Goal: Check status: Check status

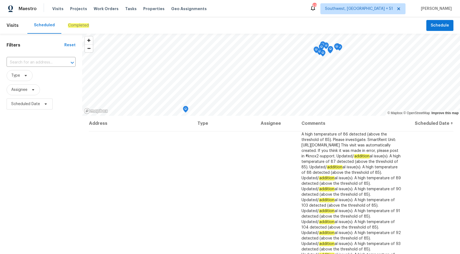
click at [80, 27] on em "Completed" at bounding box center [78, 25] width 21 height 4
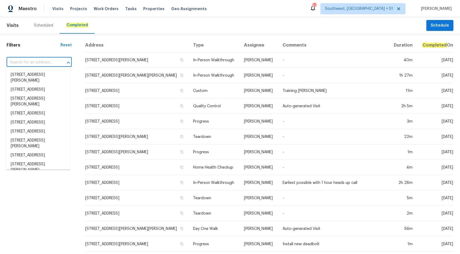
click at [32, 62] on input "text" at bounding box center [32, 62] width 50 height 8
paste input "930 Madeira Dr SE Albuquerque, NM 87108"
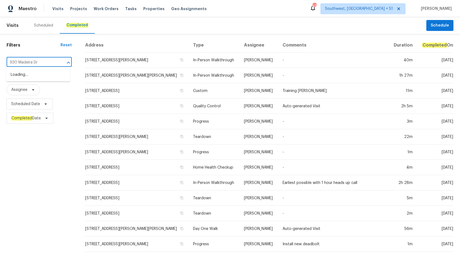
type input "930 Madeira Dr"
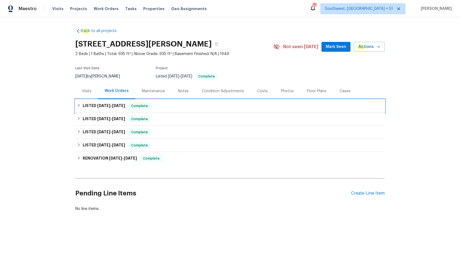
click at [122, 106] on span "[DATE]" at bounding box center [118, 106] width 13 height 4
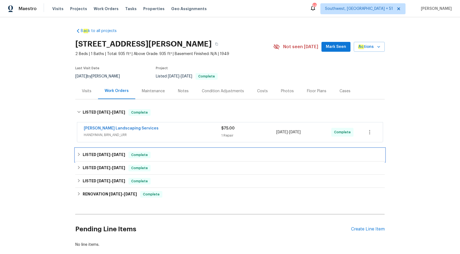
click at [128, 156] on div "LISTED 9/9/25 - 9/16/25 Complete" at bounding box center [230, 155] width 306 height 7
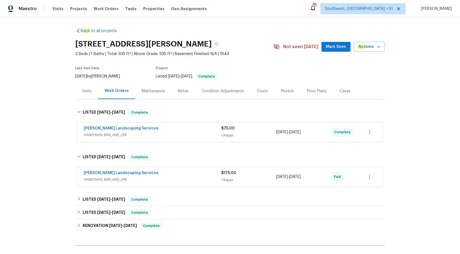
click at [30, 5] on div "Maestro" at bounding box center [18, 8] width 37 height 11
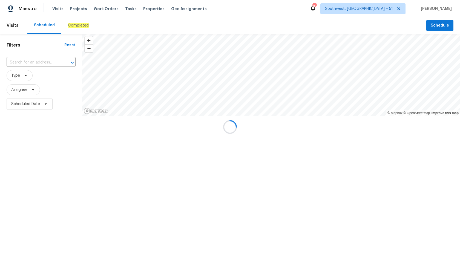
click at [79, 21] on div at bounding box center [230, 127] width 460 height 254
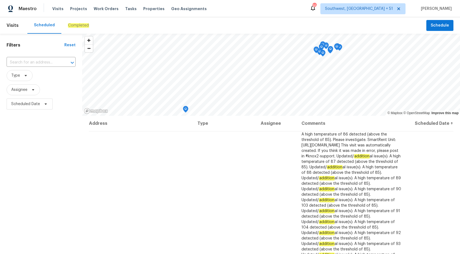
click at [79, 24] on em "Completed" at bounding box center [78, 25] width 21 height 4
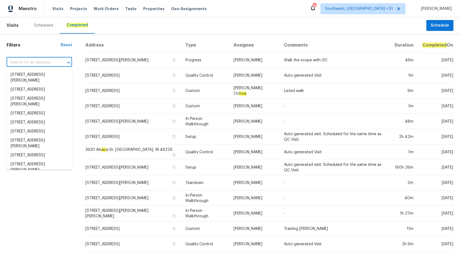
click at [27, 62] on input "text" at bounding box center [32, 62] width 50 height 8
paste input "2753 Saigon Dr, Henderson, NV 89052"
type input "2753 Saigon Dr, Henderson, NV 89052"
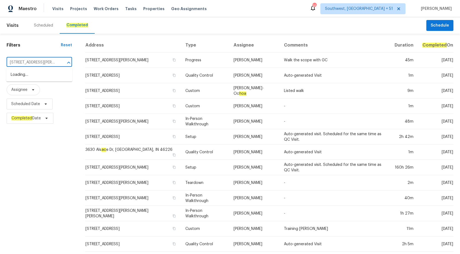
scroll to position [0, 21]
click at [29, 74] on li "2753 Saigon Dr, Henderson, NV 89052" at bounding box center [39, 77] width 66 height 15
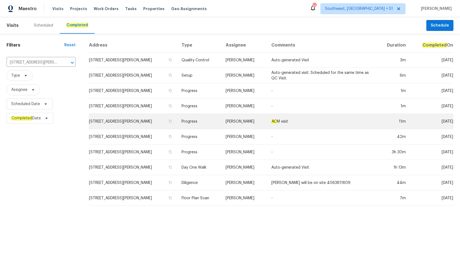
click at [286, 116] on td "AC M visit" at bounding box center [321, 121] width 109 height 15
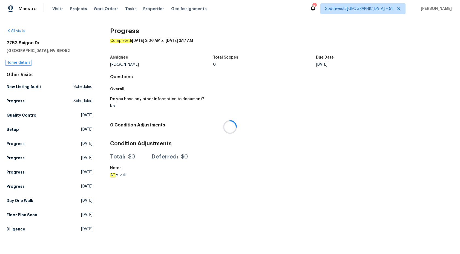
click at [22, 63] on link "Home details" at bounding box center [19, 63] width 24 height 4
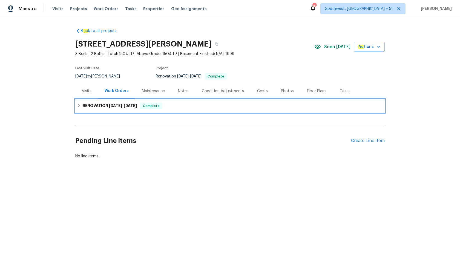
click at [153, 107] on span "Complete" at bounding box center [151, 105] width 21 height 5
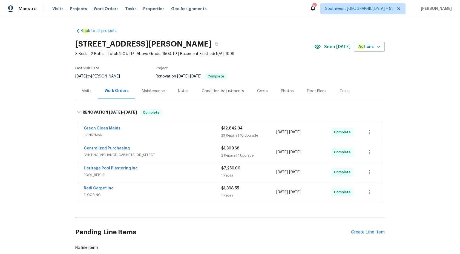
click at [48, 69] on div "B ac k to all projects 2753 Saigon Dr, Henderson, NV 89052 3 Beds | 2 Baths | T…" at bounding box center [230, 135] width 460 height 237
click at [292, 60] on section "2753 Saigon Dr, Henderson, NV 89052 3 Beds | 2 Baths | Total: 1504 ft² | Above …" at bounding box center [229, 60] width 309 height 46
click at [271, 49] on div "2753 Saigon Dr, Henderson, NV 89052" at bounding box center [194, 44] width 239 height 14
click at [195, 197] on span "FLOORING" at bounding box center [152, 194] width 137 height 5
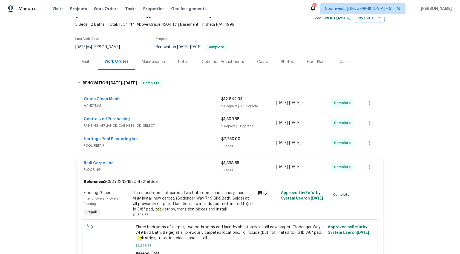
scroll to position [56, 0]
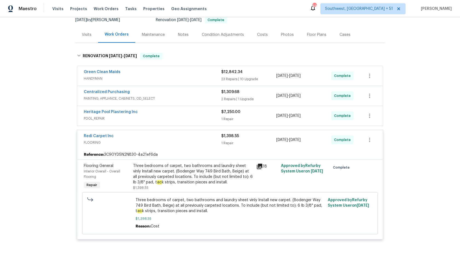
click at [219, 140] on span "FLOORING" at bounding box center [152, 142] width 137 height 5
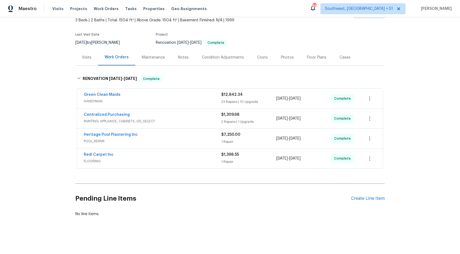
click at [212, 139] on span "POOL_REPAIR" at bounding box center [152, 140] width 137 height 5
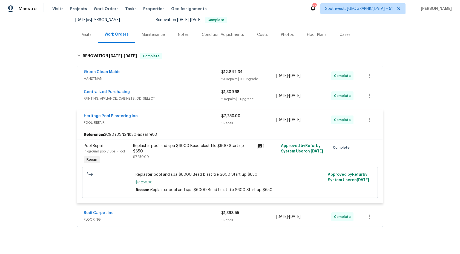
click at [228, 115] on span "$7,250.00" at bounding box center [230, 116] width 19 height 4
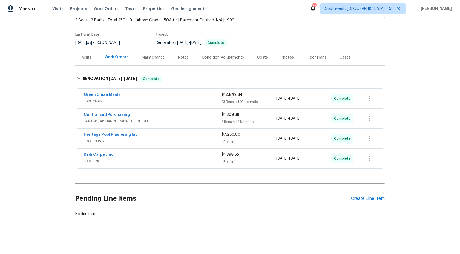
click at [216, 122] on span "PAINTING, APPLIANCE, CABINETS, OD_SELECT" at bounding box center [152, 120] width 137 height 5
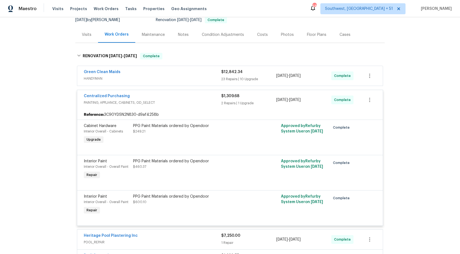
click at [211, 105] on span "PAINTING, APPLIANCE, CABINETS, OD_SELECT" at bounding box center [152, 102] width 137 height 5
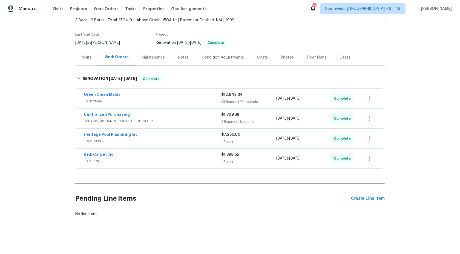
click at [203, 101] on span "HANDYMAN" at bounding box center [152, 100] width 137 height 5
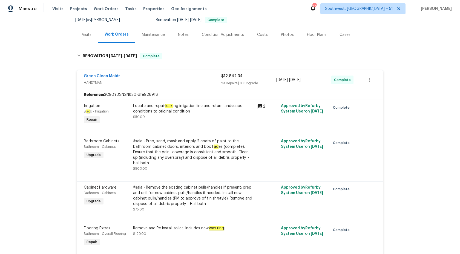
click at [197, 117] on div "Locate and repair leak ing irrigation line and return landscape conditions to o…" at bounding box center [193, 111] width 120 height 16
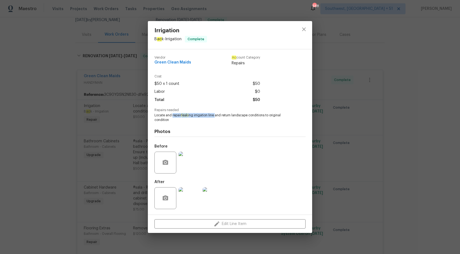
copy span "repair leak ing irrigation line"
drag, startPoint x: 173, startPoint y: 115, endPoint x: 216, endPoint y: 114, distance: 43.0
click at [216, 114] on span "Locate and repair leak ing irrigation line and return landscape conditions to o…" at bounding box center [222, 117] width 136 height 9
click at [389, 87] on div "Irrigation B ac k - Irrigation Complete Vendor Green Clean Maids Ac count Categ…" at bounding box center [230, 127] width 460 height 254
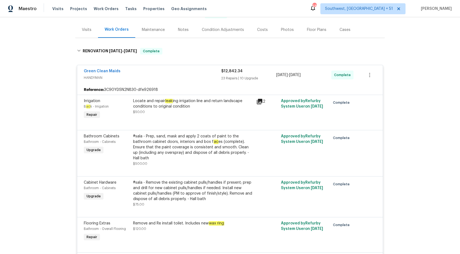
scroll to position [57, 0]
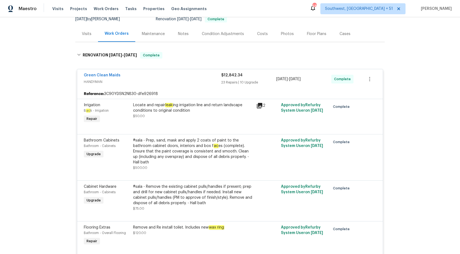
click at [219, 85] on div "Green Clean Maids HANDYMAN" at bounding box center [152, 78] width 137 height 13
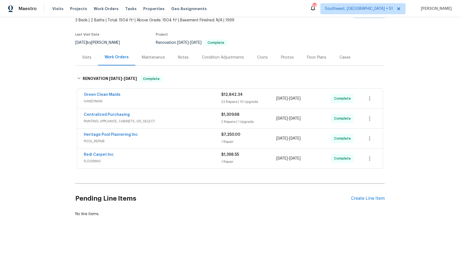
scroll to position [34, 0]
click at [24, 11] on span "Maestro" at bounding box center [28, 8] width 18 height 5
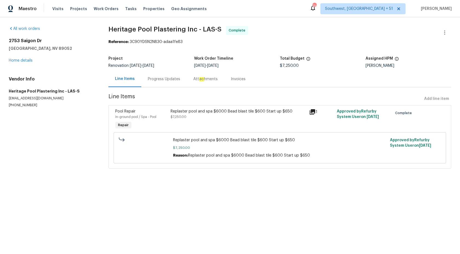
click at [165, 80] on div "Progress Updates" at bounding box center [164, 78] width 32 height 5
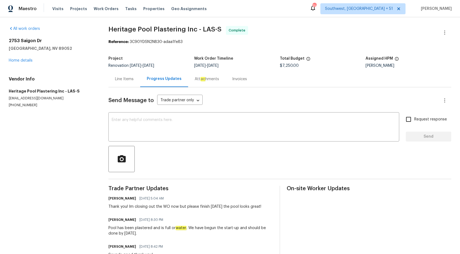
click at [50, 160] on section "All work orders [STREET_ADDRESS][PERSON_NAME] Home details Vendor Info Heritage…" at bounding box center [52, 201] width 86 height 350
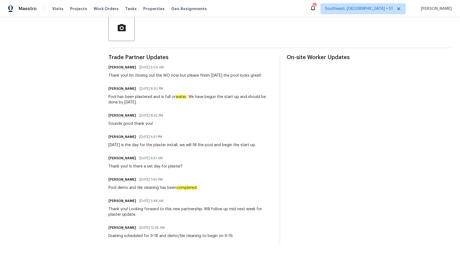
drag, startPoint x: 242, startPoint y: 236, endPoint x: 182, endPoint y: 107, distance: 141.6
click at [182, 107] on div "Trade Partner Updates Julian Murray 09/30/2025 5:04 AM Thank you! Im closing ou…" at bounding box center [190, 150] width 164 height 190
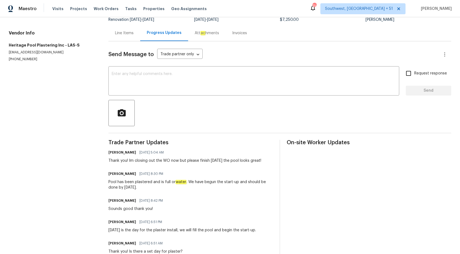
scroll to position [0, 0]
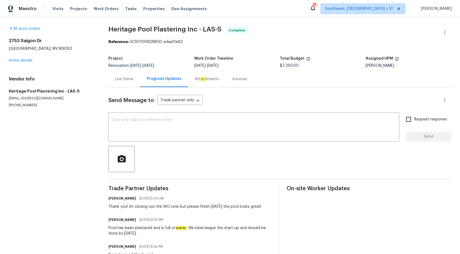
click at [240, 78] on div "Invoices" at bounding box center [239, 78] width 15 height 5
